Goal: Task Accomplishment & Management: Complete application form

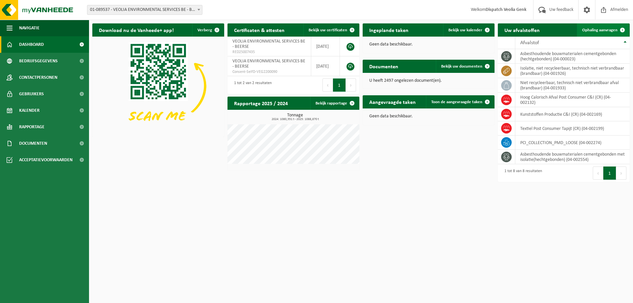
click at [605, 30] on span "Ophaling aanvragen" at bounding box center [599, 30] width 35 height 4
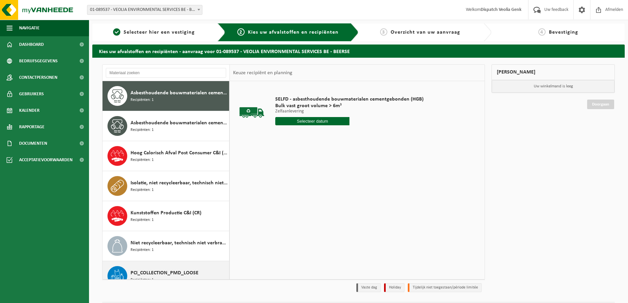
click at [138, 271] on span "PCI_COLLECTION_PMD_LOOSE" at bounding box center [165, 273] width 68 height 8
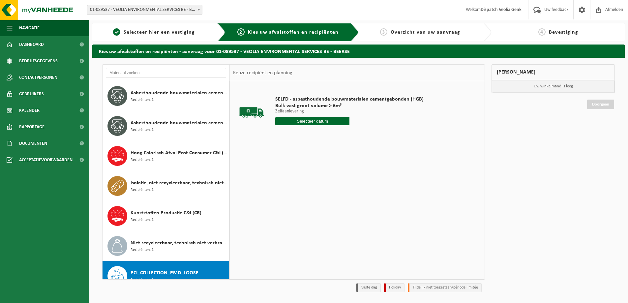
scroll to position [42, 0]
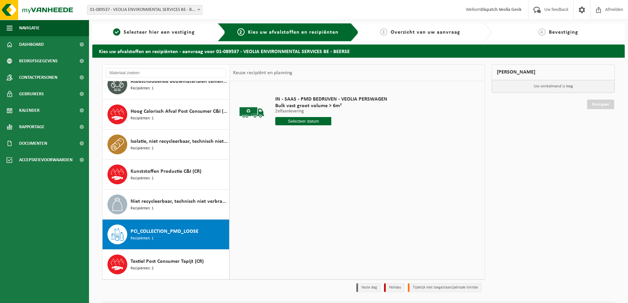
click at [304, 123] on input "text" at bounding box center [303, 121] width 56 height 8
click at [293, 192] on div "19" at bounding box center [293, 190] width 12 height 11
type input "Van 2025-08-19"
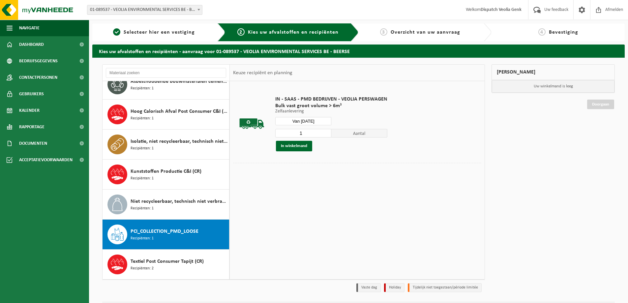
drag, startPoint x: 299, startPoint y: 134, endPoint x: 307, endPoint y: 134, distance: 8.6
click at [307, 134] on input "1" at bounding box center [303, 133] width 56 height 9
type input "2"
click at [325, 132] on input "2" at bounding box center [303, 133] width 56 height 9
click at [294, 147] on button "In winkelmand" at bounding box center [294, 146] width 36 height 11
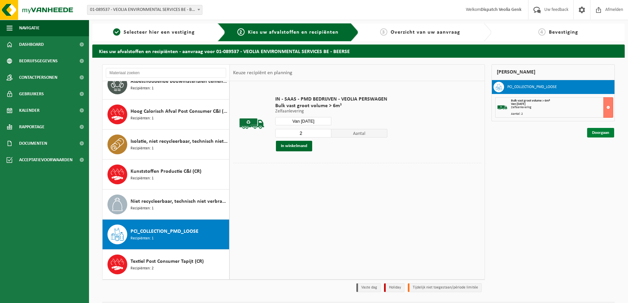
click at [602, 135] on link "Doorgaan" at bounding box center [600, 133] width 27 height 10
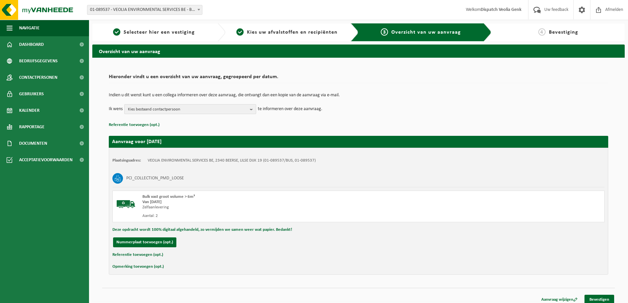
click at [250, 107] on button "Kies bestaand contactpersoon" at bounding box center [190, 109] width 132 height 10
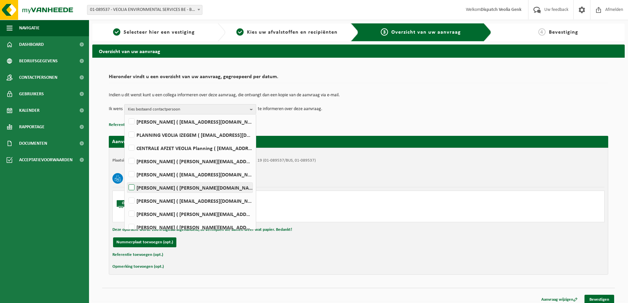
scroll to position [141, 0]
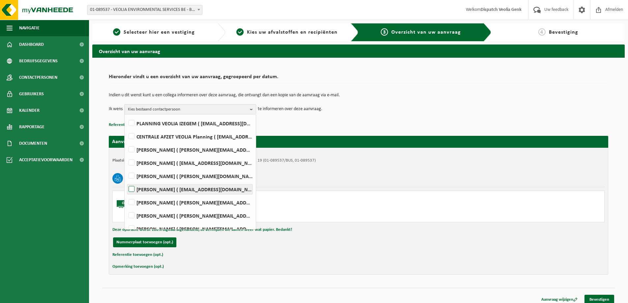
click at [152, 188] on label "Ilse Tielen ( be.ves.uc.belgium.all@veolia.com )" at bounding box center [189, 189] width 125 height 10
click at [126, 181] on input "Ilse Tielen ( be.ves.uc.belgium.all@veolia.com )" at bounding box center [126, 181] width 0 height 0
checkbox input "true"
click at [244, 258] on div "Referentie toevoegen (opt.)" at bounding box center [358, 255] width 492 height 9
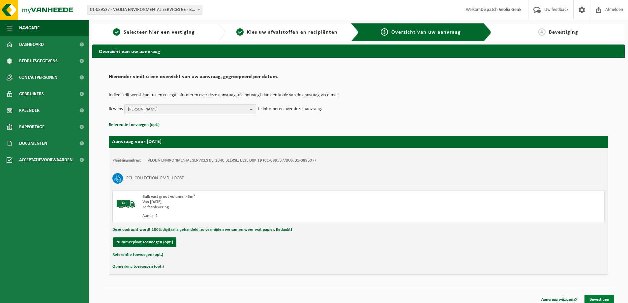
click at [600, 297] on link "Bevestigen" at bounding box center [600, 300] width 30 height 10
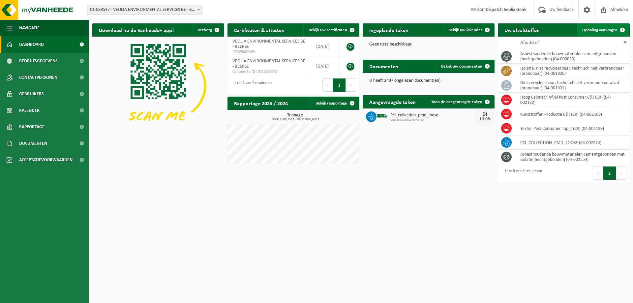
click at [604, 35] on link "Ophaling aanvragen" at bounding box center [603, 29] width 52 height 13
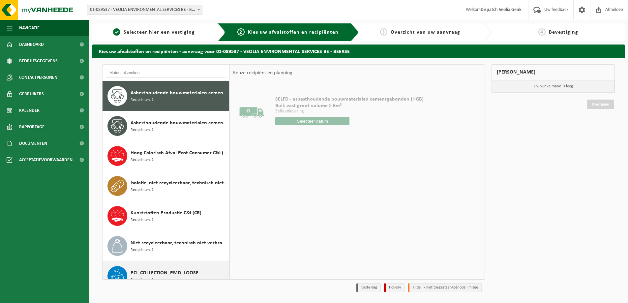
click at [155, 270] on span "PCI_COLLECTION_PMD_LOOSE" at bounding box center [165, 273] width 68 height 8
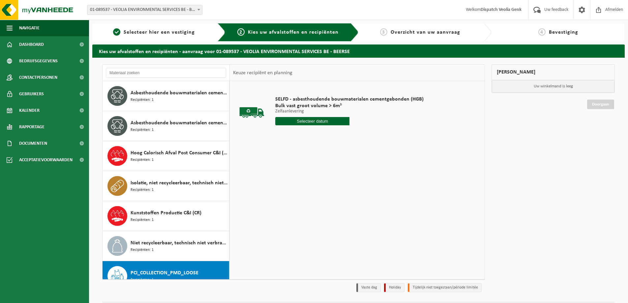
scroll to position [42, 0]
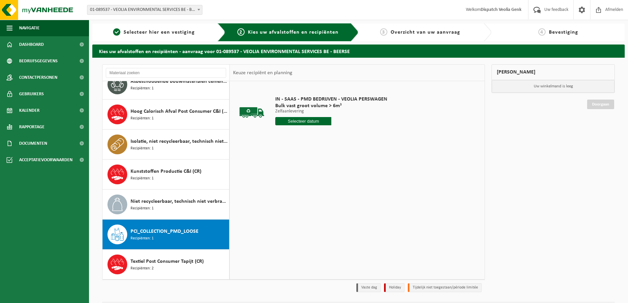
click at [298, 120] on input "text" at bounding box center [303, 121] width 56 height 8
click at [292, 192] on div "19" at bounding box center [293, 190] width 12 height 11
type input "Van [DATE]"
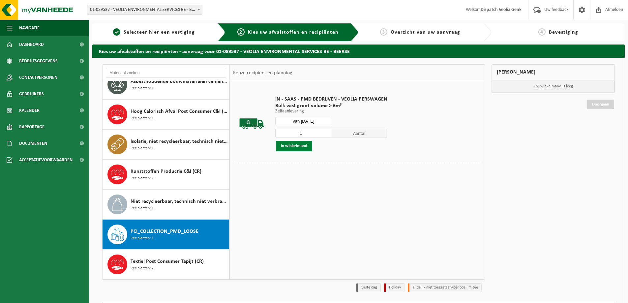
click at [285, 148] on button "In winkelmand" at bounding box center [294, 146] width 36 height 11
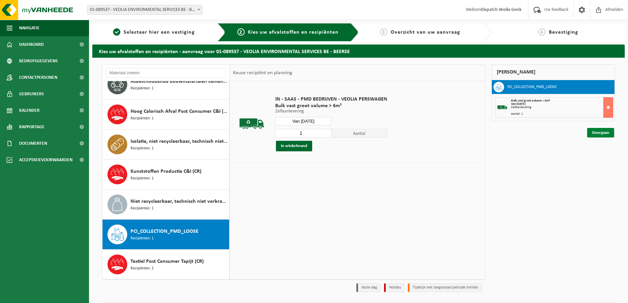
click at [597, 135] on link "Doorgaan" at bounding box center [600, 133] width 27 height 10
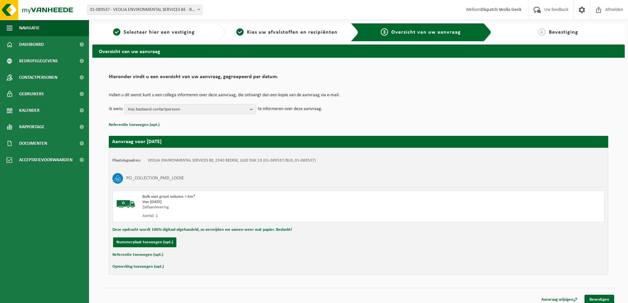
click at [251, 112] on b "button" at bounding box center [253, 109] width 6 height 9
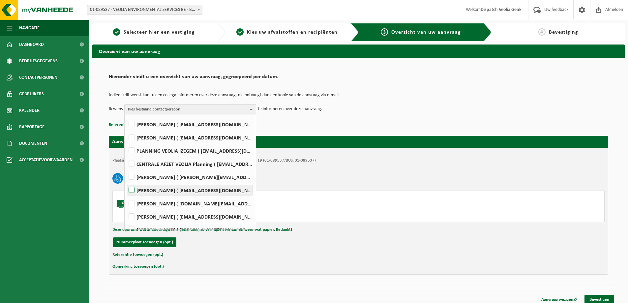
scroll to position [127, 0]
click at [146, 202] on label "Ilse Tielen ( be.ves.uc.belgium.all@veolia.com )" at bounding box center [189, 204] width 125 height 10
click at [126, 196] on input "Ilse Tielen ( be.ves.uc.belgium.all@veolia.com )" at bounding box center [126, 195] width 0 height 0
checkbox input "true"
click at [445, 219] on div "Bulk vast groot volume > 6m³ Van 2025-08-19 Zelfaanlevering Aantal: 1" at bounding box center [358, 207] width 492 height 32
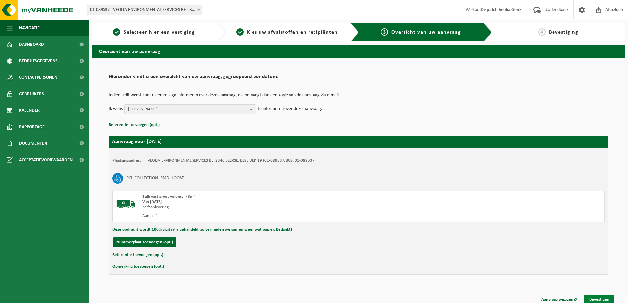
click at [600, 298] on link "Bevestigen" at bounding box center [600, 300] width 30 height 10
